Goal: Task Accomplishment & Management: Complete application form

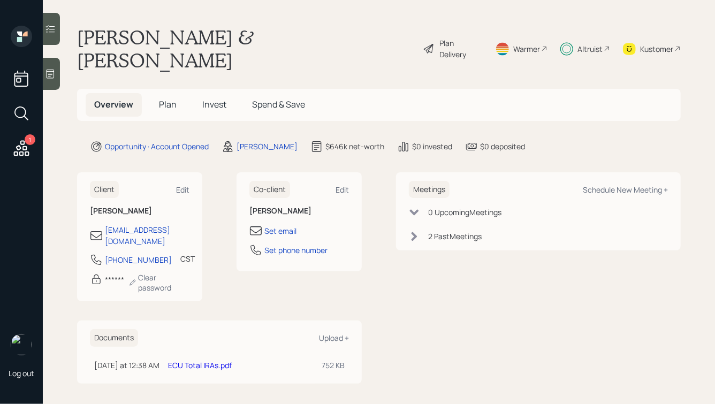
click at [163, 99] on span "Plan" at bounding box center [168, 105] width 18 height 12
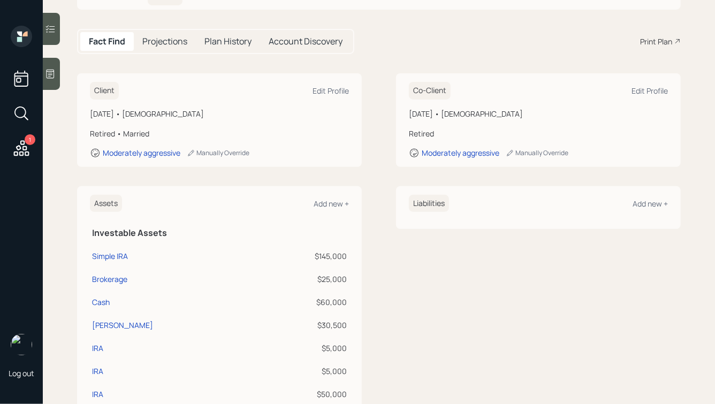
scroll to position [149, 0]
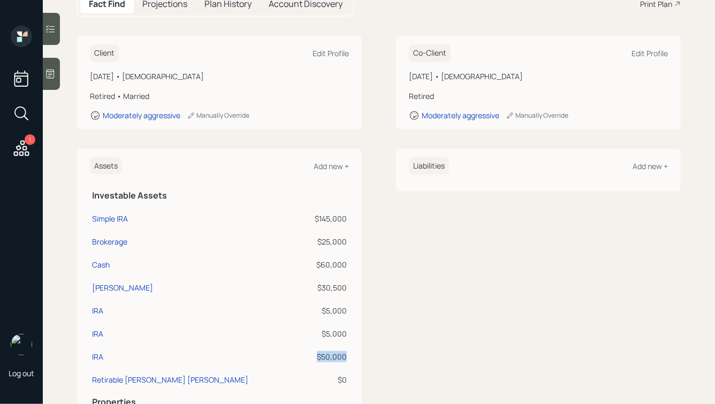
drag, startPoint x: 346, startPoint y: 334, endPoint x: 292, endPoint y: 327, distance: 54.1
click at [299, 344] on td "$50,000" at bounding box center [324, 355] width 50 height 23
click at [343, 351] on div "$50,000" at bounding box center [324, 356] width 46 height 11
drag, startPoint x: 346, startPoint y: 333, endPoint x: 284, endPoint y: 332, distance: 62.1
click at [301, 351] on div "$50,000" at bounding box center [324, 356] width 46 height 11
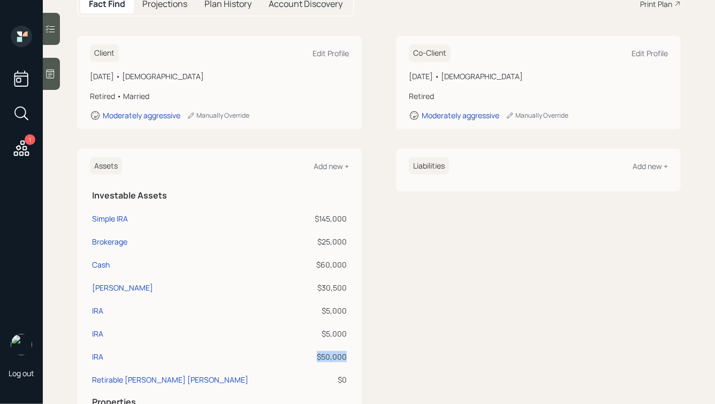
click at [301, 351] on div "$50,000" at bounding box center [324, 356] width 46 height 11
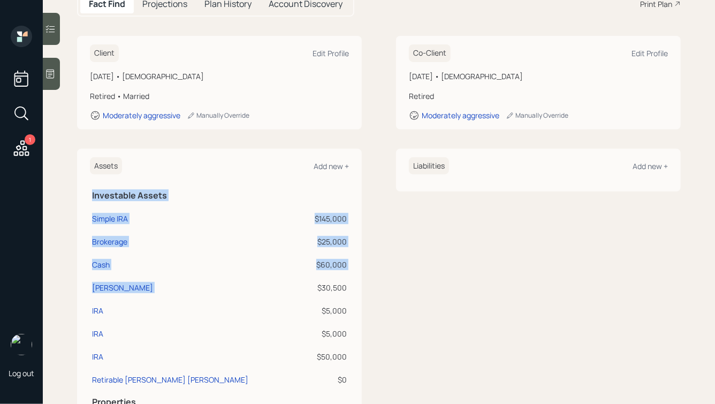
drag, startPoint x: 317, startPoint y: 262, endPoint x: 372, endPoint y: 313, distance: 74.2
click at [371, 312] on div "Assets Add new + Investable Assets Simple IRA $145,000 Brokerage $25,000 Cash $…" at bounding box center [379, 296] width 604 height 294
click at [372, 313] on div "Assets Add new + Investable Assets Simple IRA $145,000 Brokerage $25,000 Cash $…" at bounding box center [379, 296] width 604 height 294
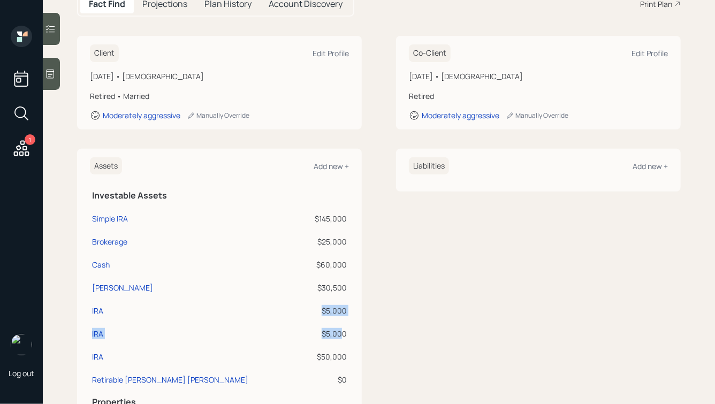
drag, startPoint x: 343, startPoint y: 313, endPoint x: 302, endPoint y: 275, distance: 55.7
click at [302, 276] on tbody "Simple IRA $145,000 Brokerage $25,000 Cash $60,000 [PERSON_NAME] $30,500 IRA $5…" at bounding box center [219, 298] width 259 height 184
click at [302, 298] on td "$5,000" at bounding box center [324, 309] width 50 height 23
drag, startPoint x: 316, startPoint y: 264, endPoint x: 347, endPoint y: 308, distance: 53.8
click at [347, 307] on tbody "Simple IRA $145,000 Brokerage $25,000 Cash $60,000 [PERSON_NAME] $30,500 IRA $5…" at bounding box center [219, 298] width 259 height 184
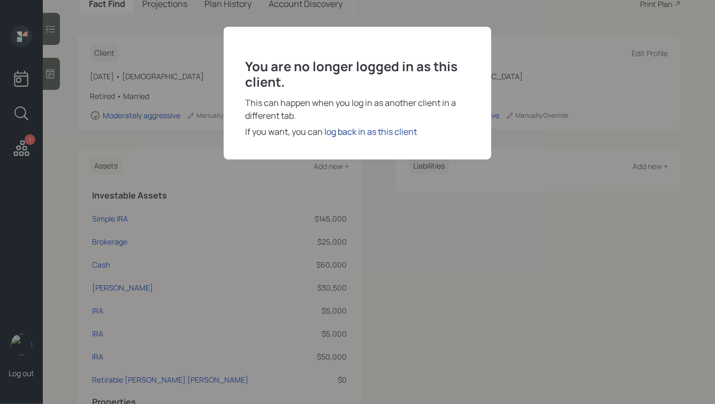
click at [337, 133] on div "log back in as this client" at bounding box center [370, 131] width 93 height 13
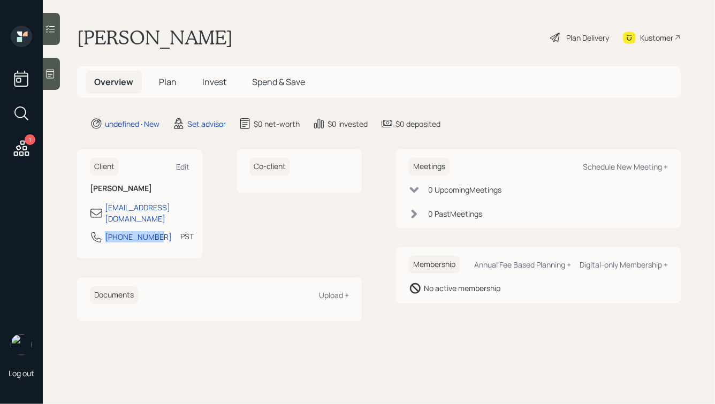
drag, startPoint x: 157, startPoint y: 227, endPoint x: 94, endPoint y: 226, distance: 63.2
click at [94, 231] on div "310-625-6076 PST Currently 11:45 AM" at bounding box center [140, 240] width 100 height 19
copy div "310-625-6076"
